Goal: Task Accomplishment & Management: Complete application form

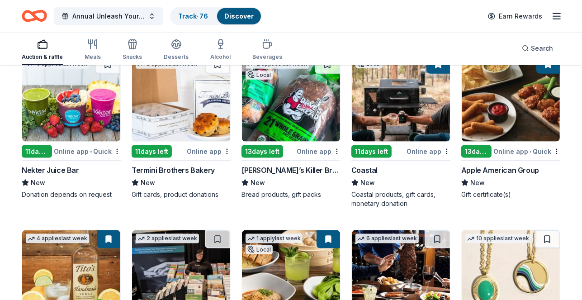
scroll to position [1228, 0]
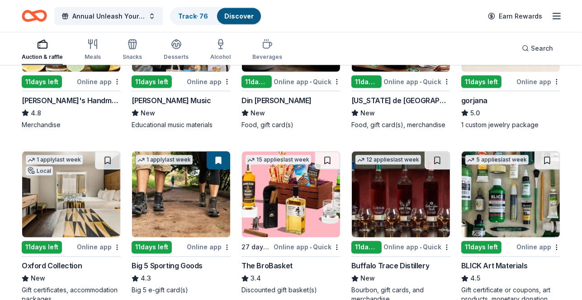
click at [378, 241] on div "11 days left" at bounding box center [366, 247] width 30 height 13
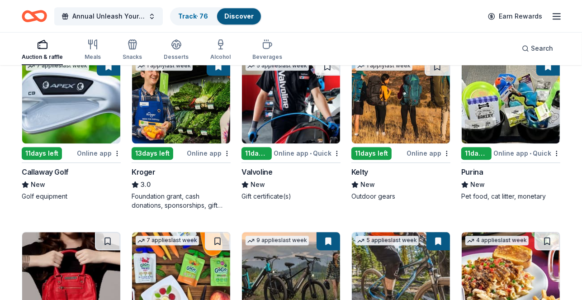
scroll to position [2200, 0]
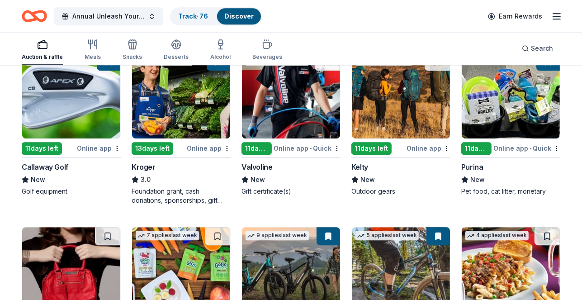
click at [476, 142] on div "11 days left" at bounding box center [476, 148] width 30 height 13
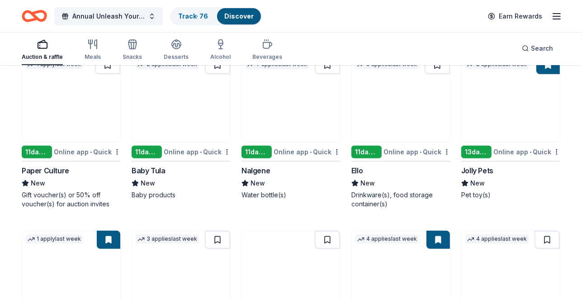
scroll to position [3234, 0]
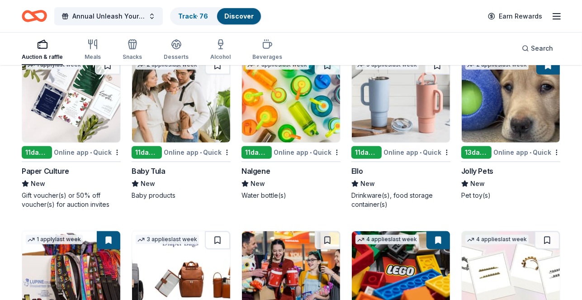
click at [476, 150] on div "13 days left" at bounding box center [476, 152] width 30 height 13
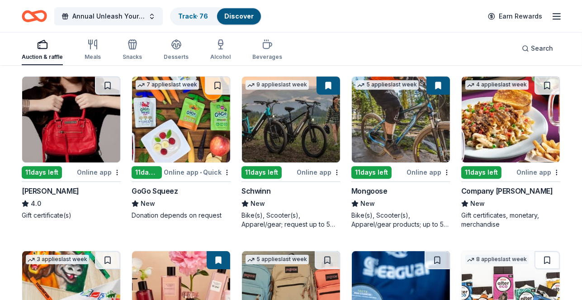
scroll to position [2343, 0]
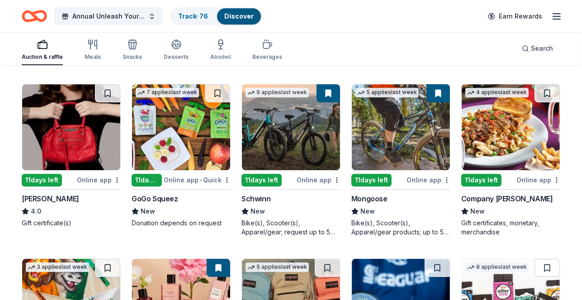
click at [486, 179] on div "11 days left" at bounding box center [481, 180] width 40 height 13
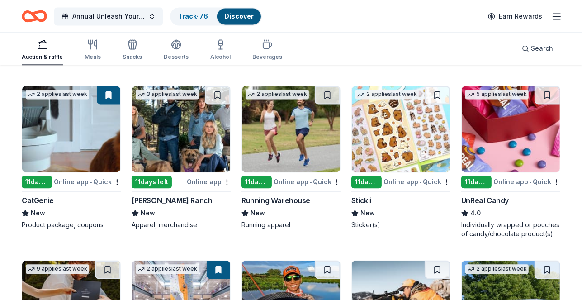
scroll to position [1626, 0]
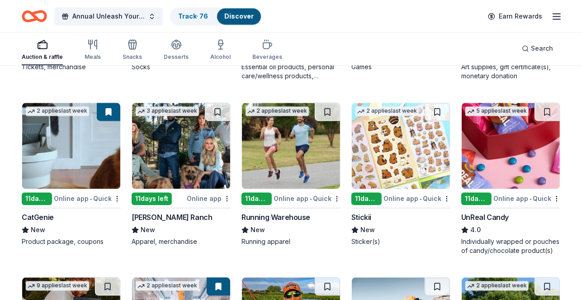
click at [40, 198] on div "11 days left" at bounding box center [37, 198] width 30 height 13
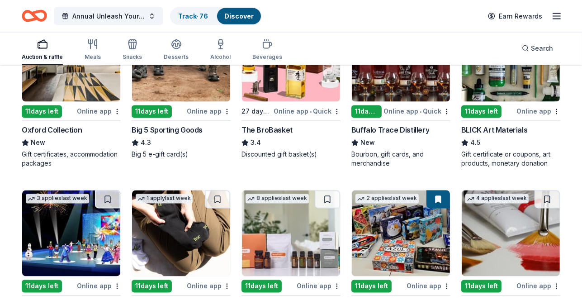
scroll to position [1339, 0]
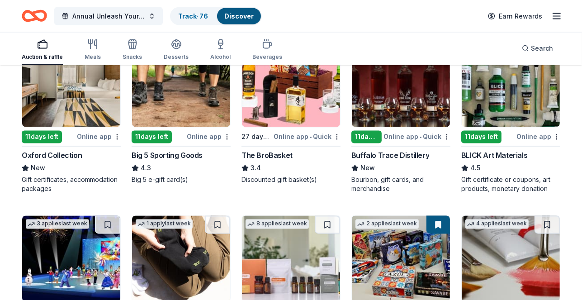
click at [49, 154] on div "Oxford Collection" at bounding box center [52, 155] width 60 height 11
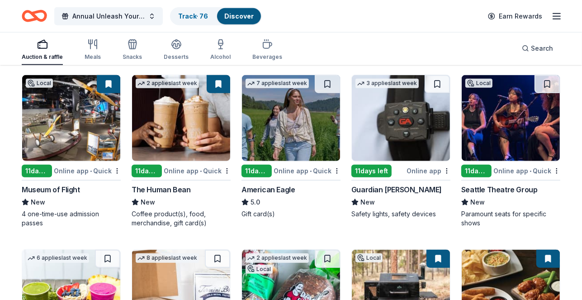
scroll to position [774, 0]
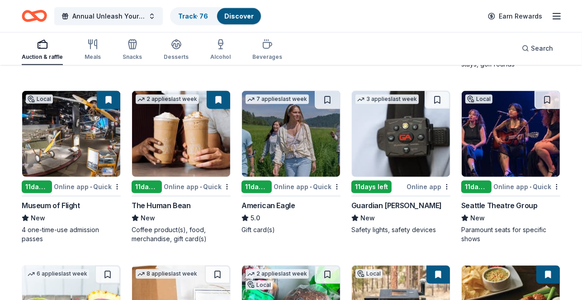
click at [487, 205] on div "Seattle Theatre Group" at bounding box center [499, 205] width 76 height 11
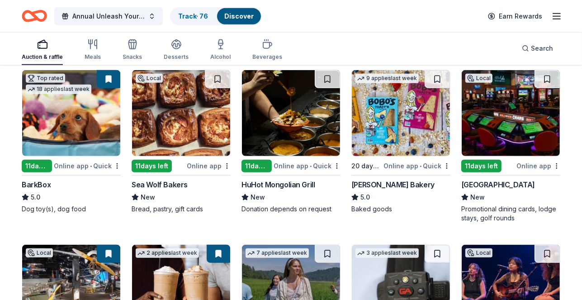
scroll to position [620, 0]
click at [28, 181] on div "BarkBox" at bounding box center [36, 184] width 29 height 11
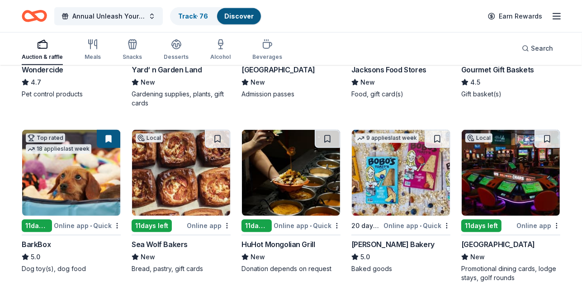
scroll to position [551, 0]
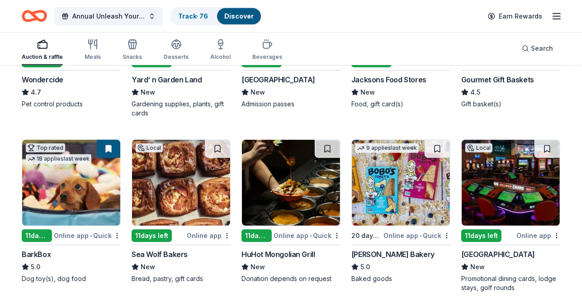
click at [376, 225] on div "9 applies last week 20 days left Online app • Quick Bobo's Bakery 5.0 Baked goo…" at bounding box center [400, 211] width 99 height 144
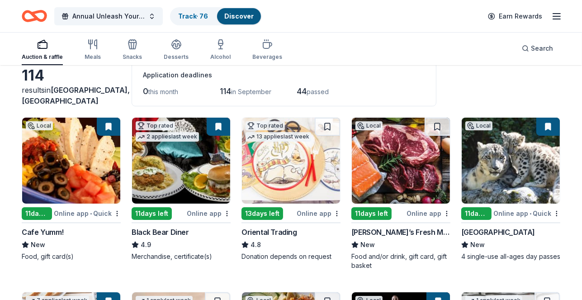
scroll to position [4, 0]
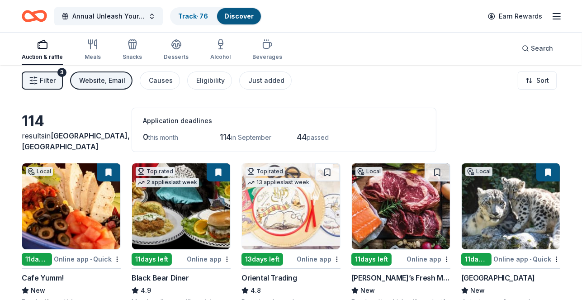
click at [481, 279] on div "[GEOGRAPHIC_DATA]" at bounding box center [498, 277] width 74 height 11
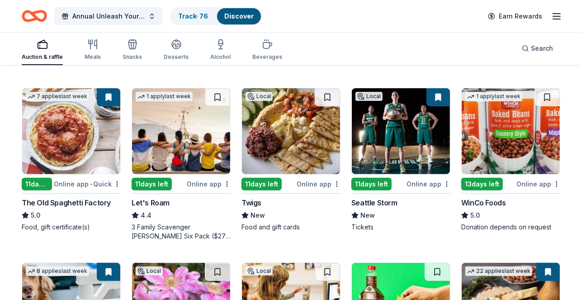
scroll to position [256, 0]
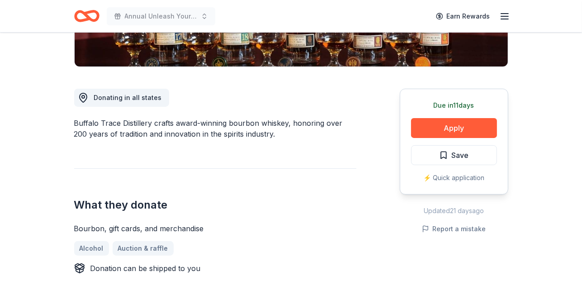
scroll to position [222, 0]
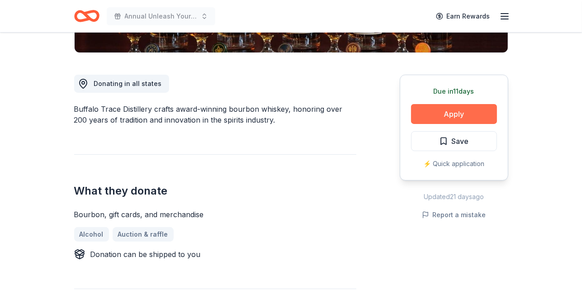
click at [446, 114] on button "Apply" at bounding box center [454, 114] width 86 height 20
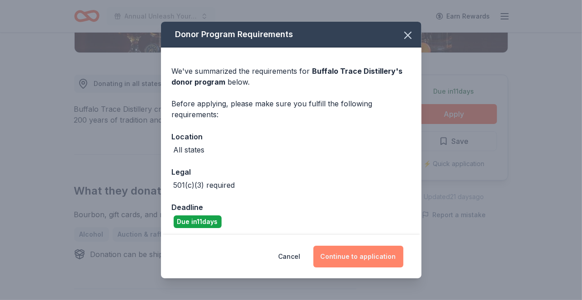
click at [355, 260] on button "Continue to application" at bounding box center [358, 257] width 90 height 22
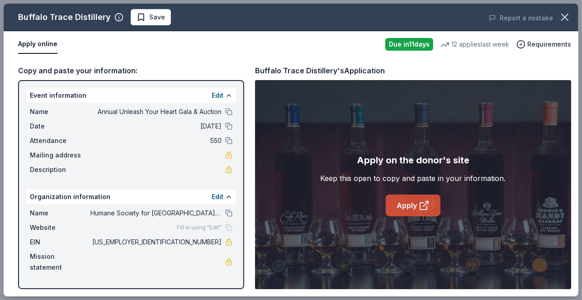
click at [415, 208] on link "Apply" at bounding box center [413, 205] width 55 height 22
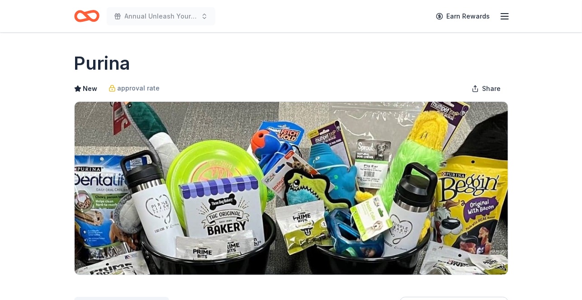
scroll to position [202, 0]
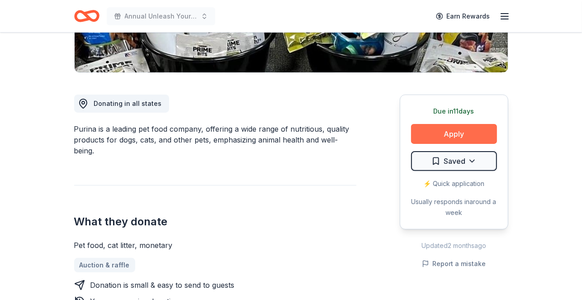
click at [426, 132] on button "Apply" at bounding box center [454, 134] width 86 height 20
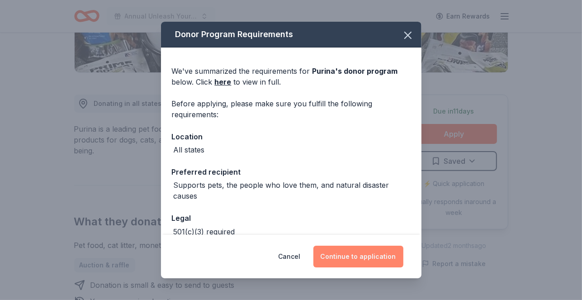
click at [336, 255] on button "Continue to application" at bounding box center [358, 257] width 90 height 22
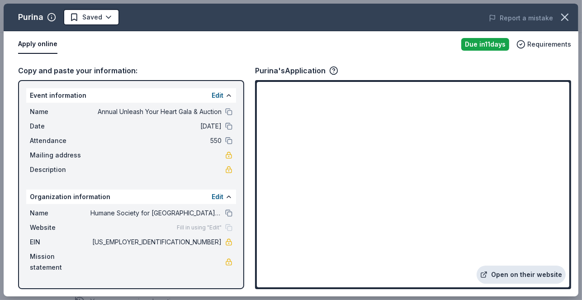
click at [513, 274] on link "Open on their website" at bounding box center [521, 274] width 89 height 18
click at [35, 45] on button "Apply online" at bounding box center [37, 44] width 39 height 19
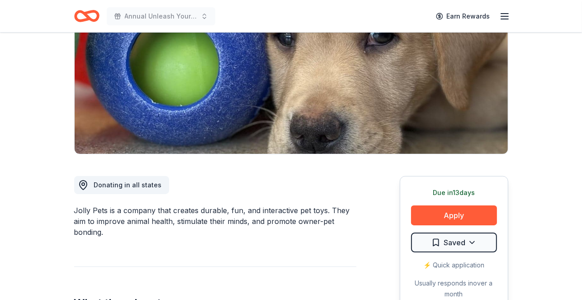
scroll to position [164, 0]
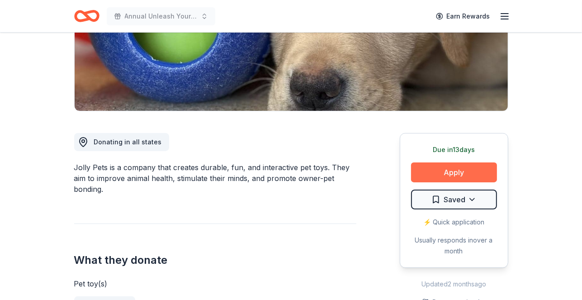
click at [427, 175] on button "Apply" at bounding box center [454, 172] width 86 height 20
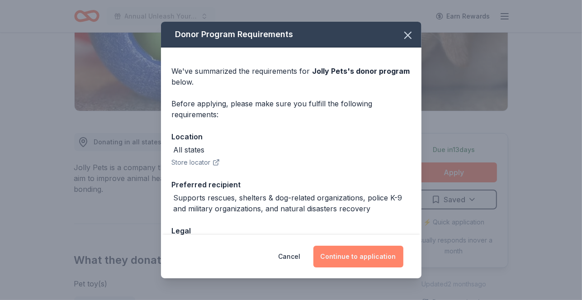
click at [360, 259] on button "Continue to application" at bounding box center [358, 257] width 90 height 22
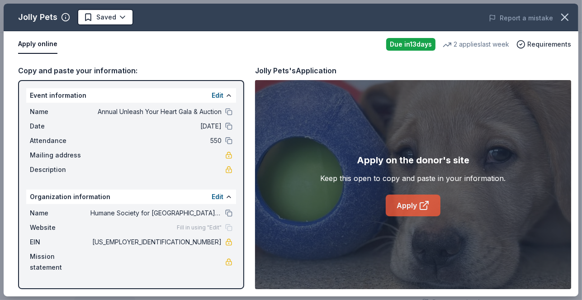
click at [411, 205] on link "Apply" at bounding box center [413, 205] width 55 height 22
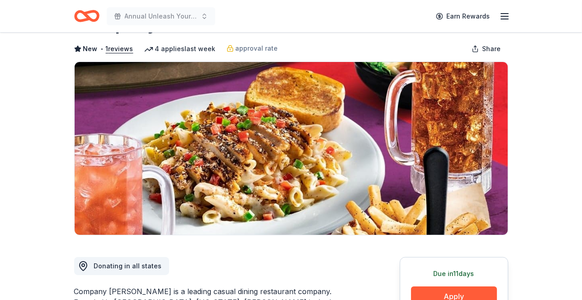
scroll to position [148, 0]
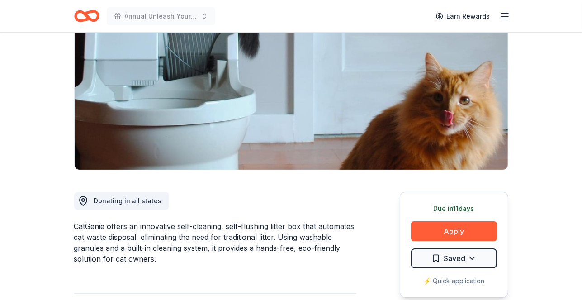
scroll to position [136, 0]
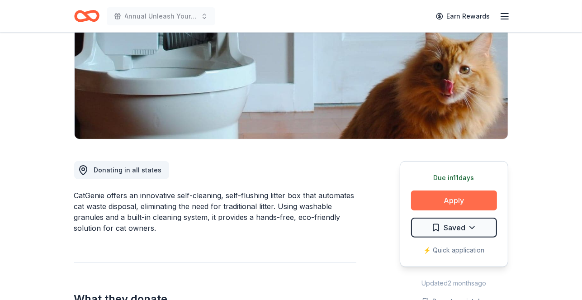
click at [454, 203] on button "Apply" at bounding box center [454, 200] width 86 height 20
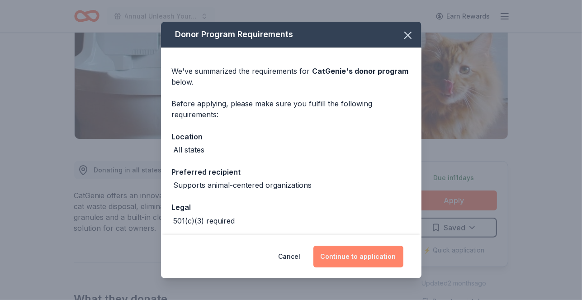
click at [341, 260] on button "Continue to application" at bounding box center [358, 257] width 90 height 22
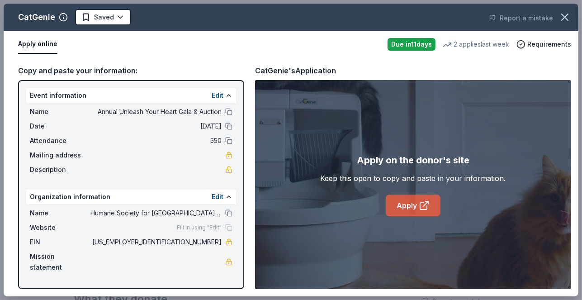
click at [422, 206] on icon at bounding box center [424, 205] width 11 height 11
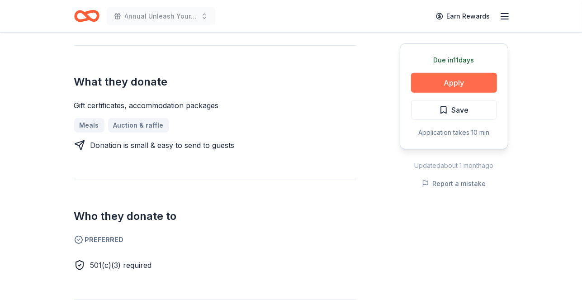
scroll to position [341, 0]
click at [458, 80] on button "Apply" at bounding box center [454, 83] width 86 height 20
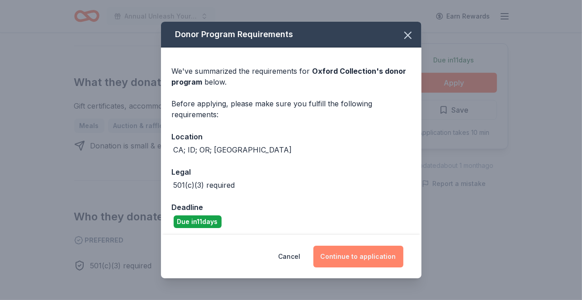
click at [371, 256] on button "Continue to application" at bounding box center [358, 257] width 90 height 22
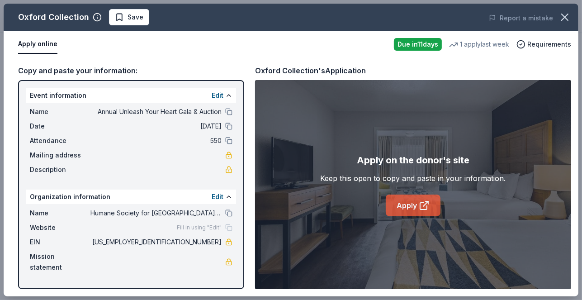
click at [415, 204] on link "Apply" at bounding box center [413, 205] width 55 height 22
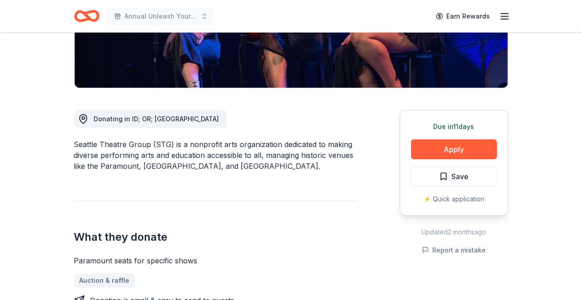
scroll to position [187, 0]
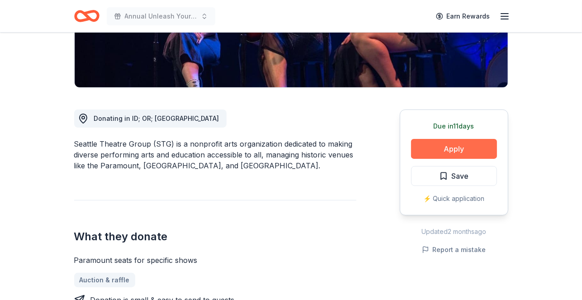
click at [426, 147] on button "Apply" at bounding box center [454, 149] width 86 height 20
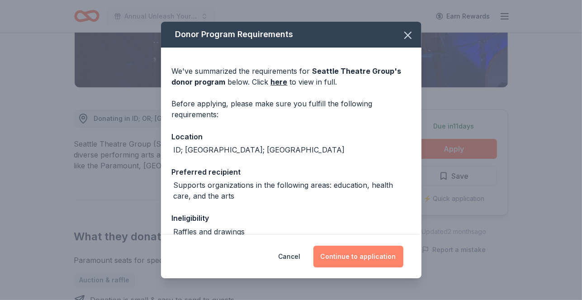
click at [345, 249] on button "Continue to application" at bounding box center [358, 257] width 90 height 22
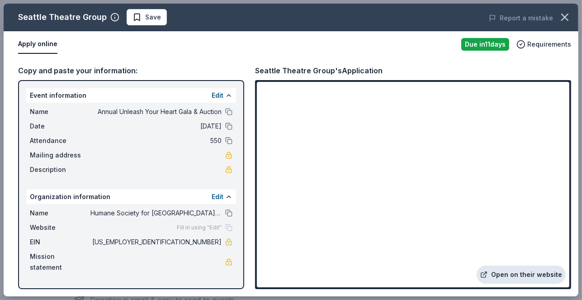
click at [510, 275] on link "Open on their website" at bounding box center [521, 274] width 89 height 18
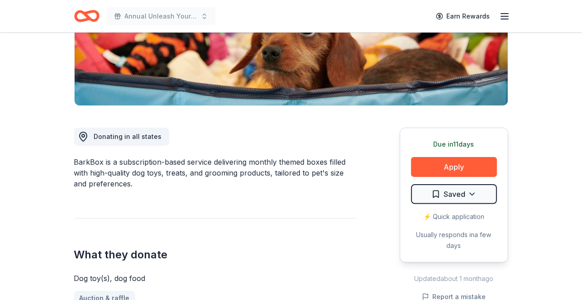
scroll to position [188, 0]
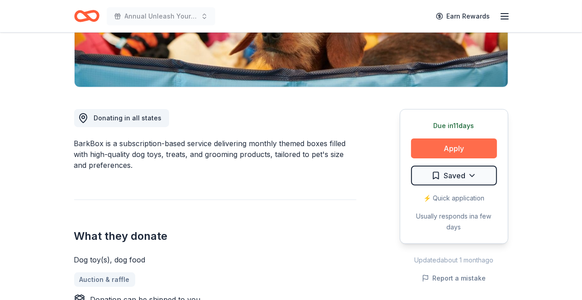
click at [428, 151] on button "Apply" at bounding box center [454, 148] width 86 height 20
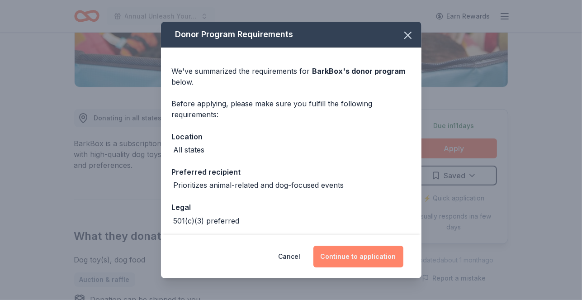
click at [364, 255] on button "Continue to application" at bounding box center [358, 257] width 90 height 22
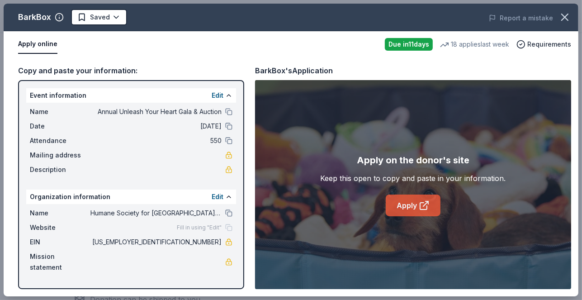
click at [407, 206] on link "Apply" at bounding box center [413, 205] width 55 height 22
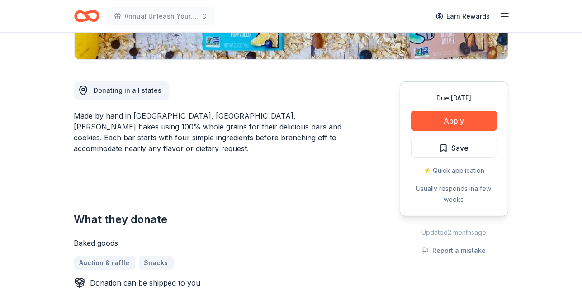
scroll to position [219, 0]
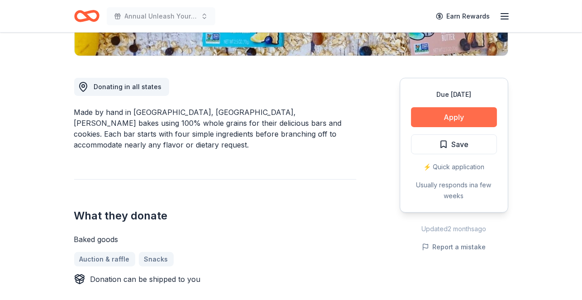
click at [436, 114] on button "Apply" at bounding box center [454, 117] width 86 height 20
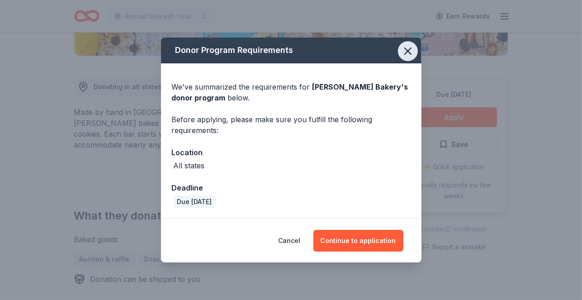
click at [402, 53] on icon "button" at bounding box center [408, 51] width 13 height 13
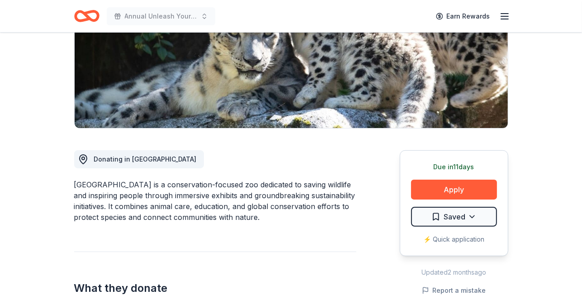
scroll to position [179, 0]
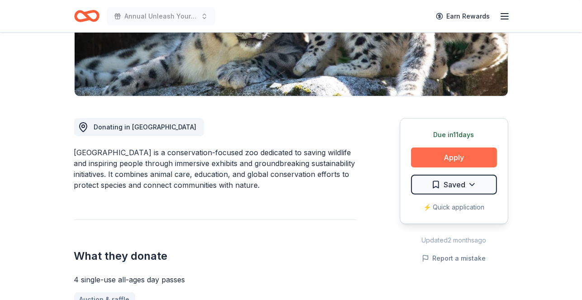
click at [443, 157] on button "Apply" at bounding box center [454, 157] width 86 height 20
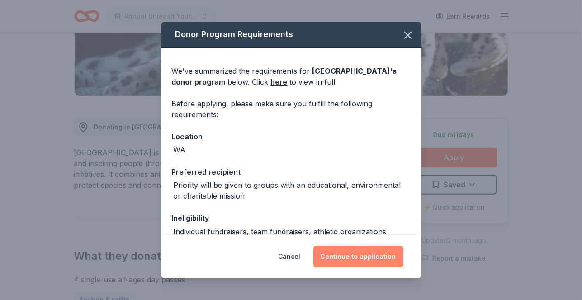
click at [369, 253] on button "Continue to application" at bounding box center [358, 257] width 90 height 22
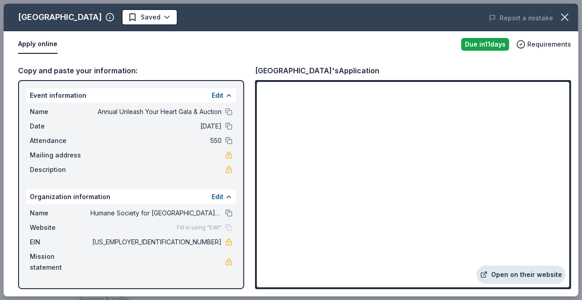
click at [505, 275] on link "Open on their website" at bounding box center [521, 274] width 89 height 18
